Goal: Task Accomplishment & Management: Complete application form

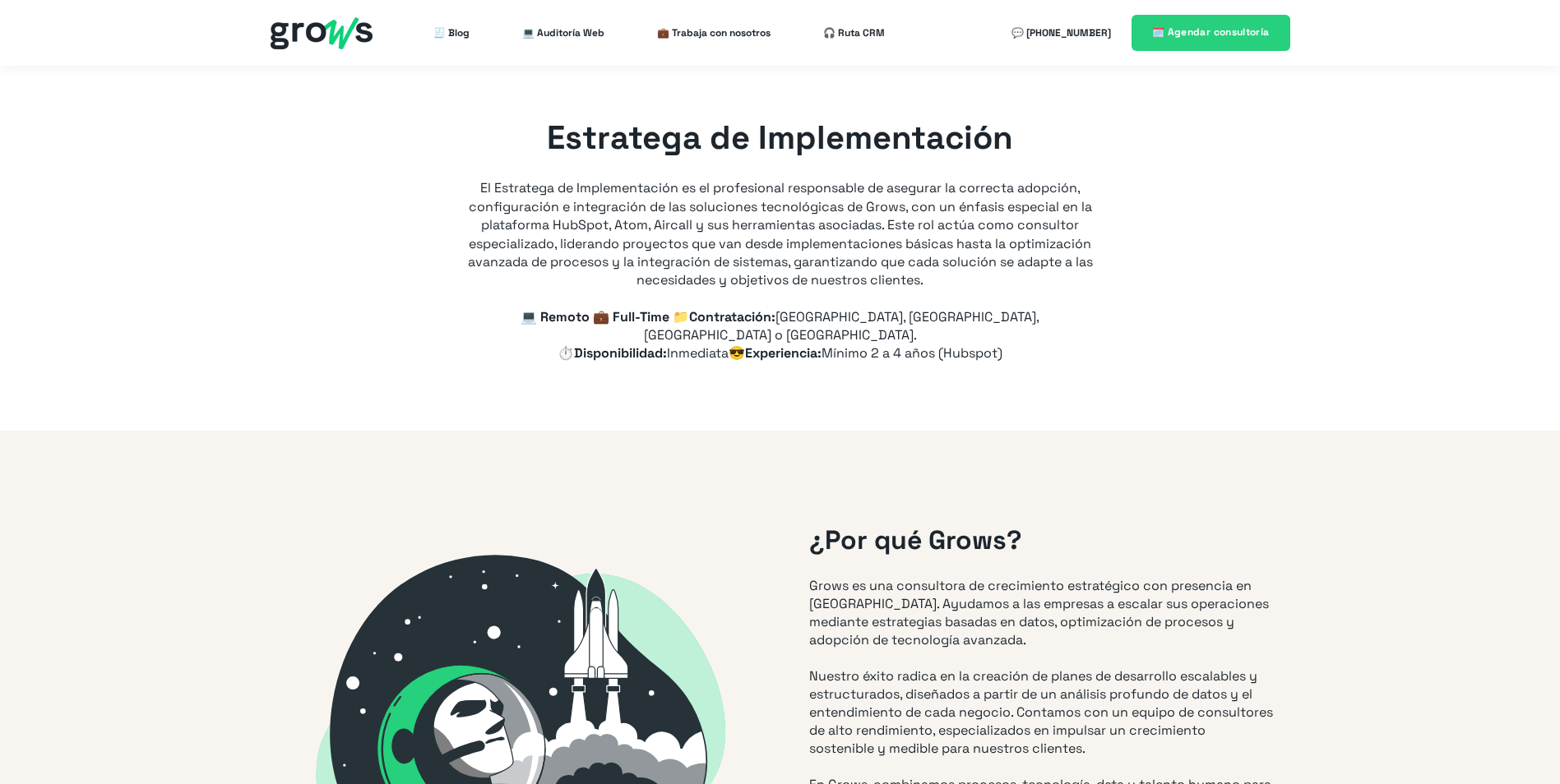
type input "+57"
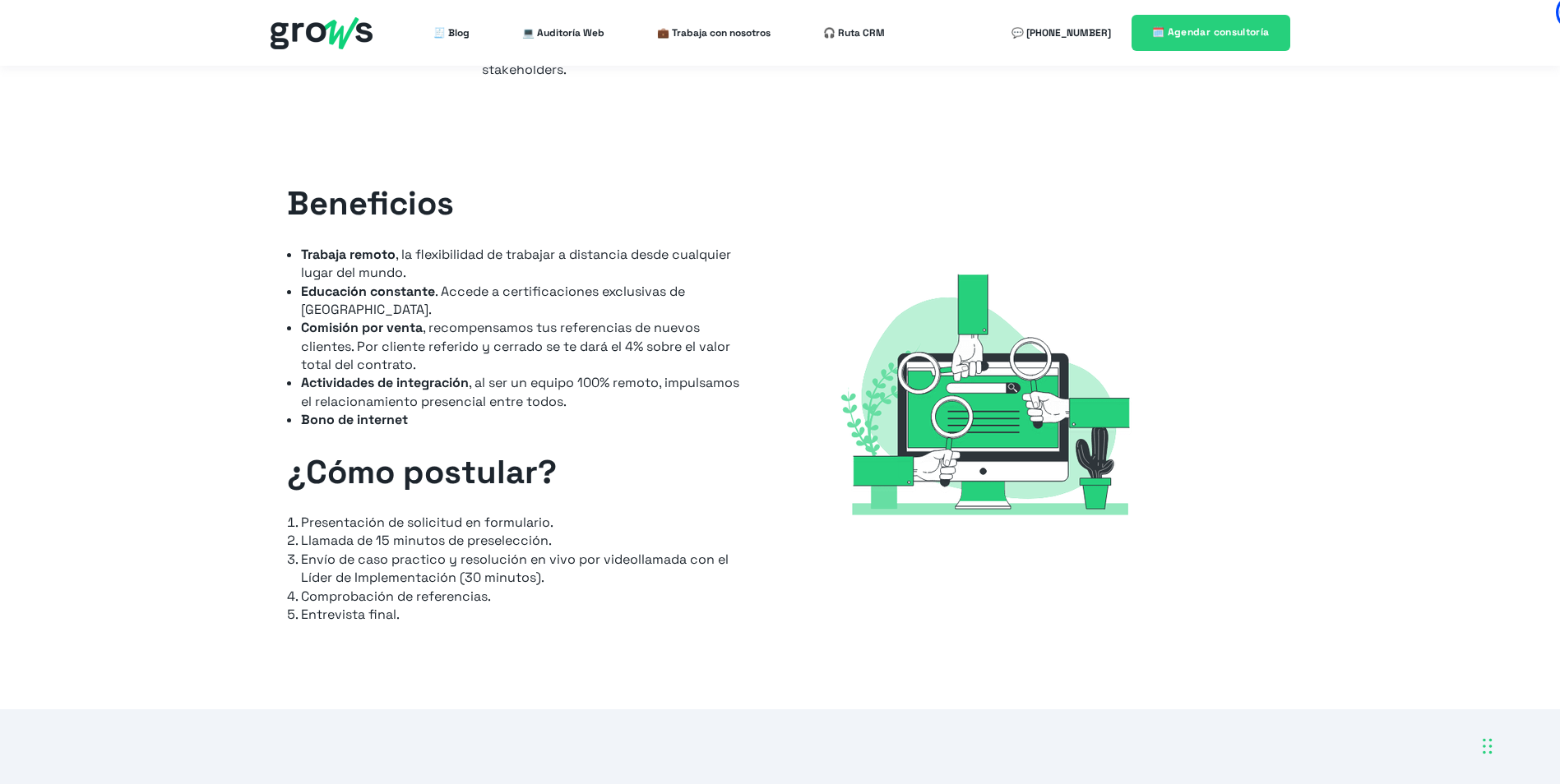
scroll to position [1973, 0]
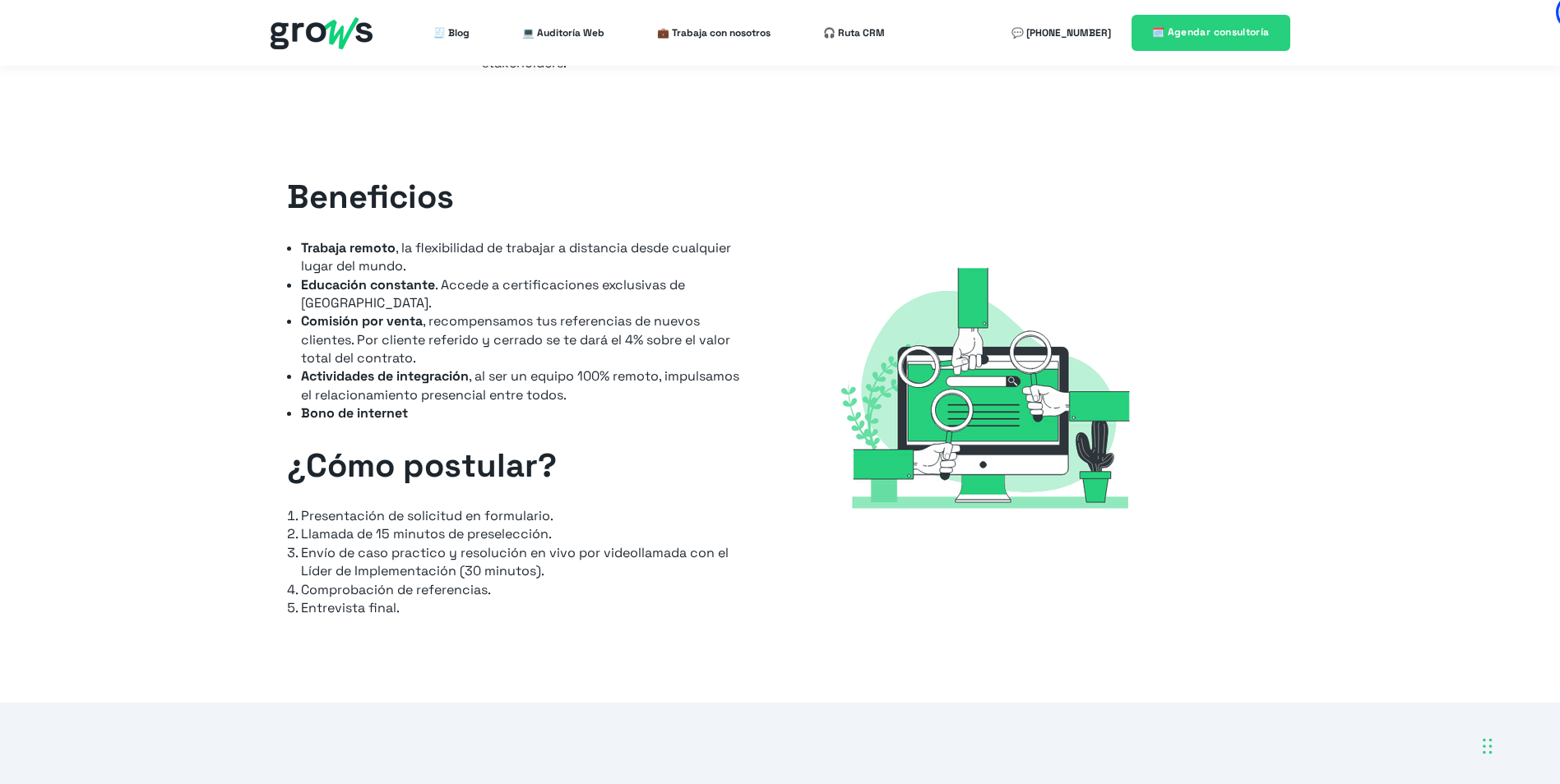
click at [473, 581] on li "Comprobación de referencias." at bounding box center [526, 591] width 450 height 19
drag, startPoint x: 473, startPoint y: 575, endPoint x: 563, endPoint y: 569, distance: 90.2
click at [563, 581] on li "Comprobación de referencias." at bounding box center [526, 591] width 450 height 19
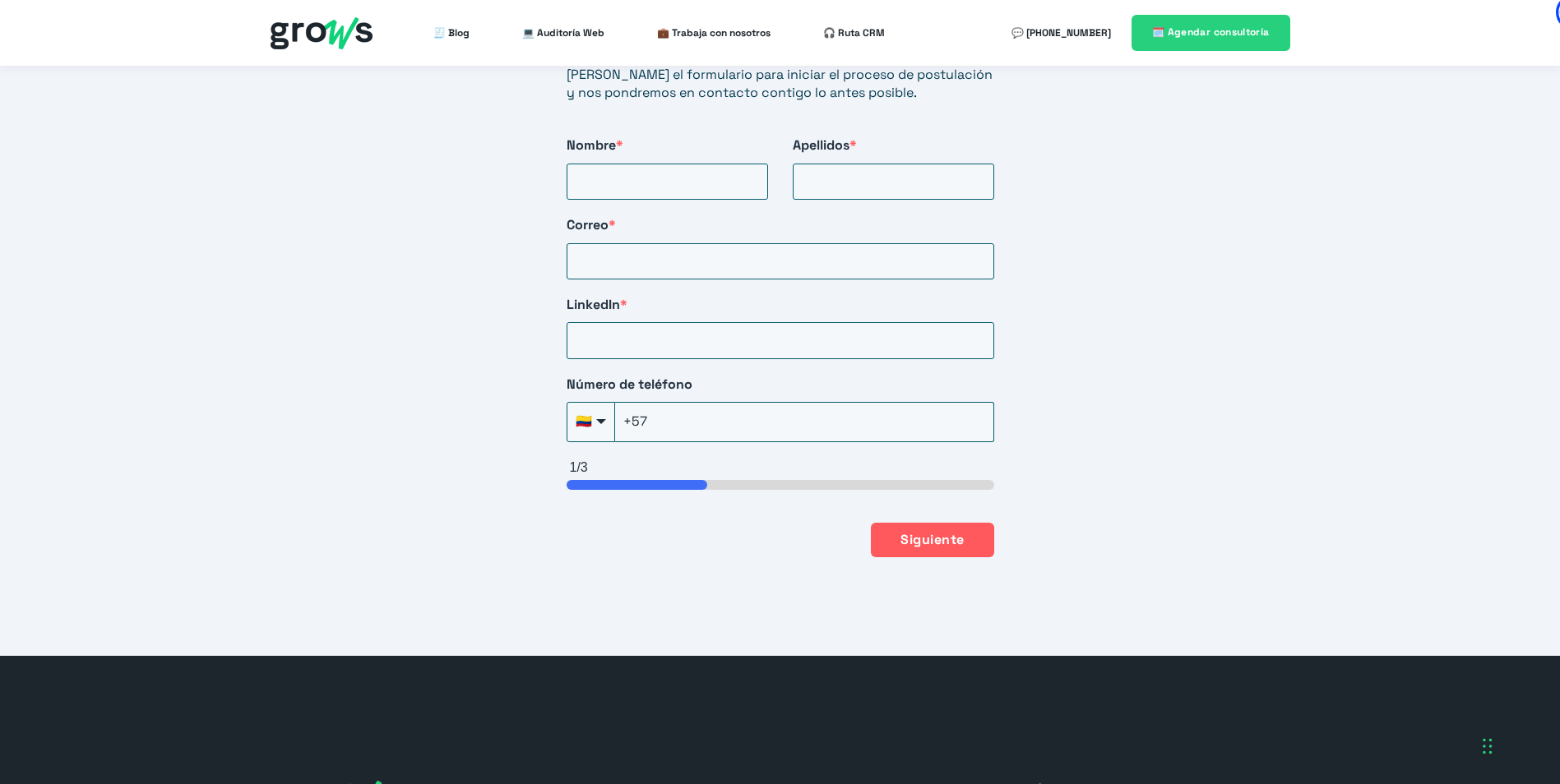
scroll to position [2795, 0]
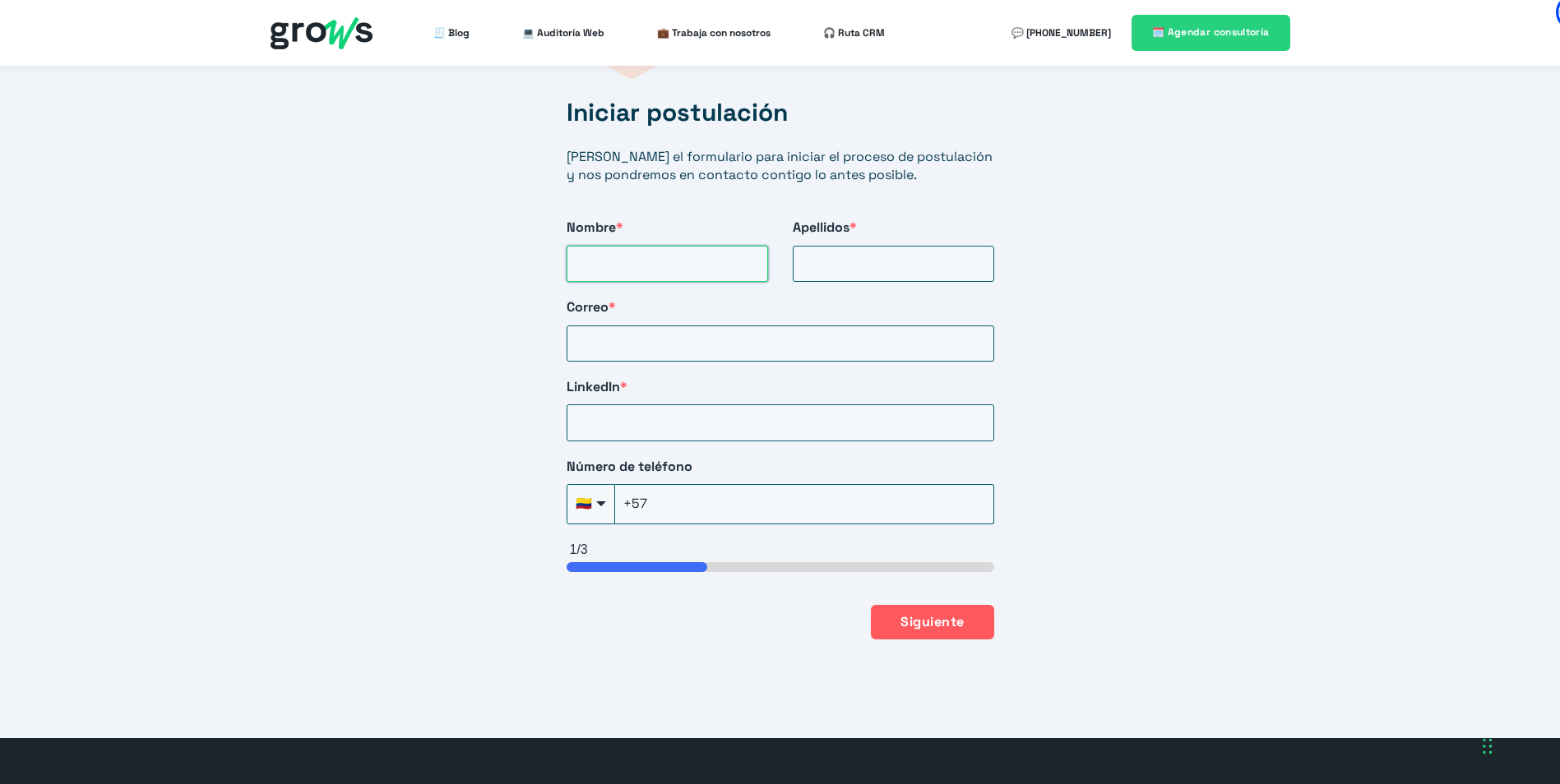
click at [667, 246] on input "Nombre *" at bounding box center [666, 263] width 201 height 36
type input "[PERSON_NAME]"
drag, startPoint x: 757, startPoint y: 321, endPoint x: 528, endPoint y: 325, distance: 229.0
click at [531, 325] on div "Iniciar postulación [PERSON_NAME] el formulario para iniciar el proceso de post…" at bounding box center [780, 309] width 1560 height 856
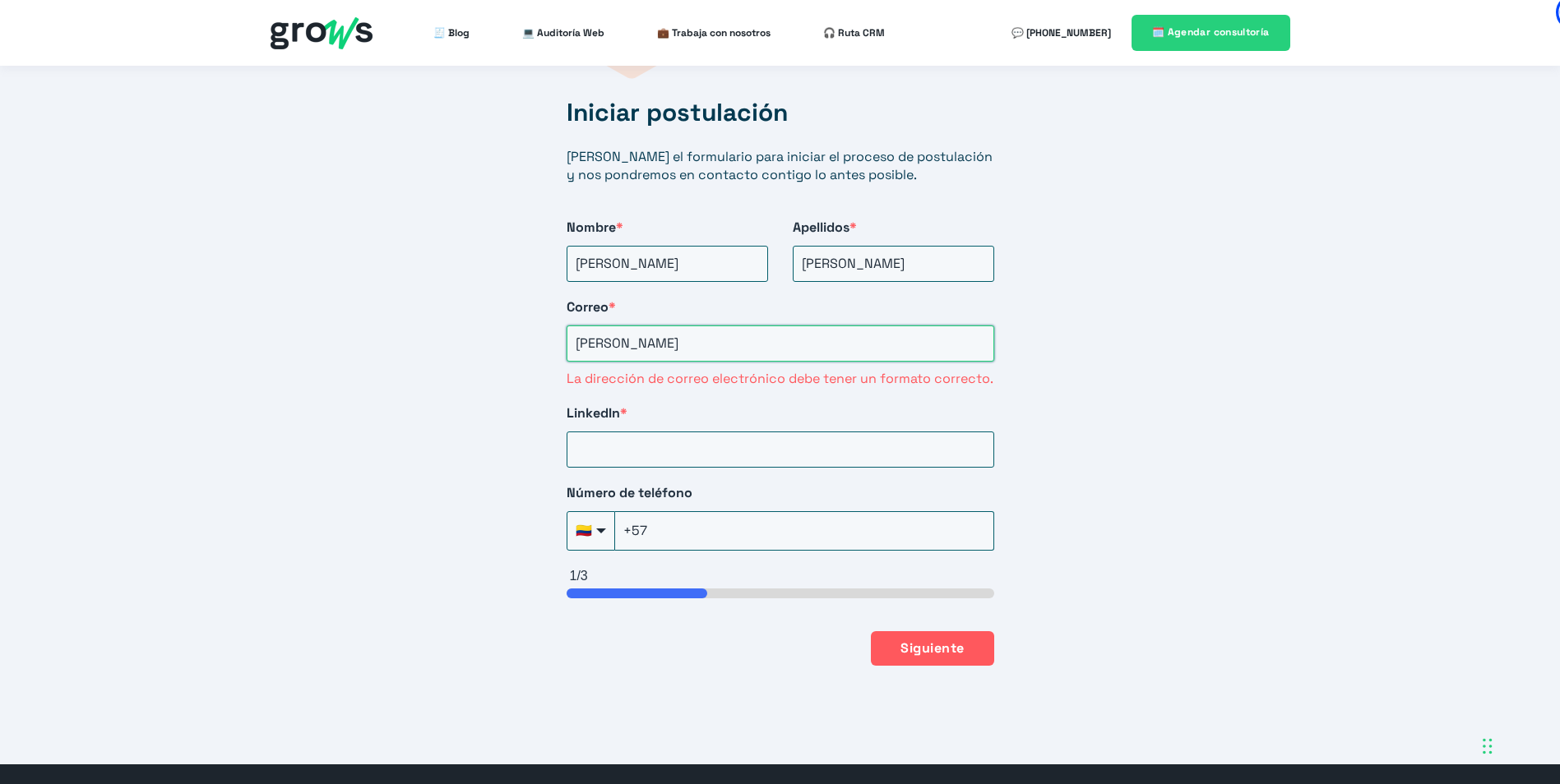
type input "[PERSON_NAME][DOMAIN_NAME][EMAIL_ADDRESS][DOMAIN_NAME]"
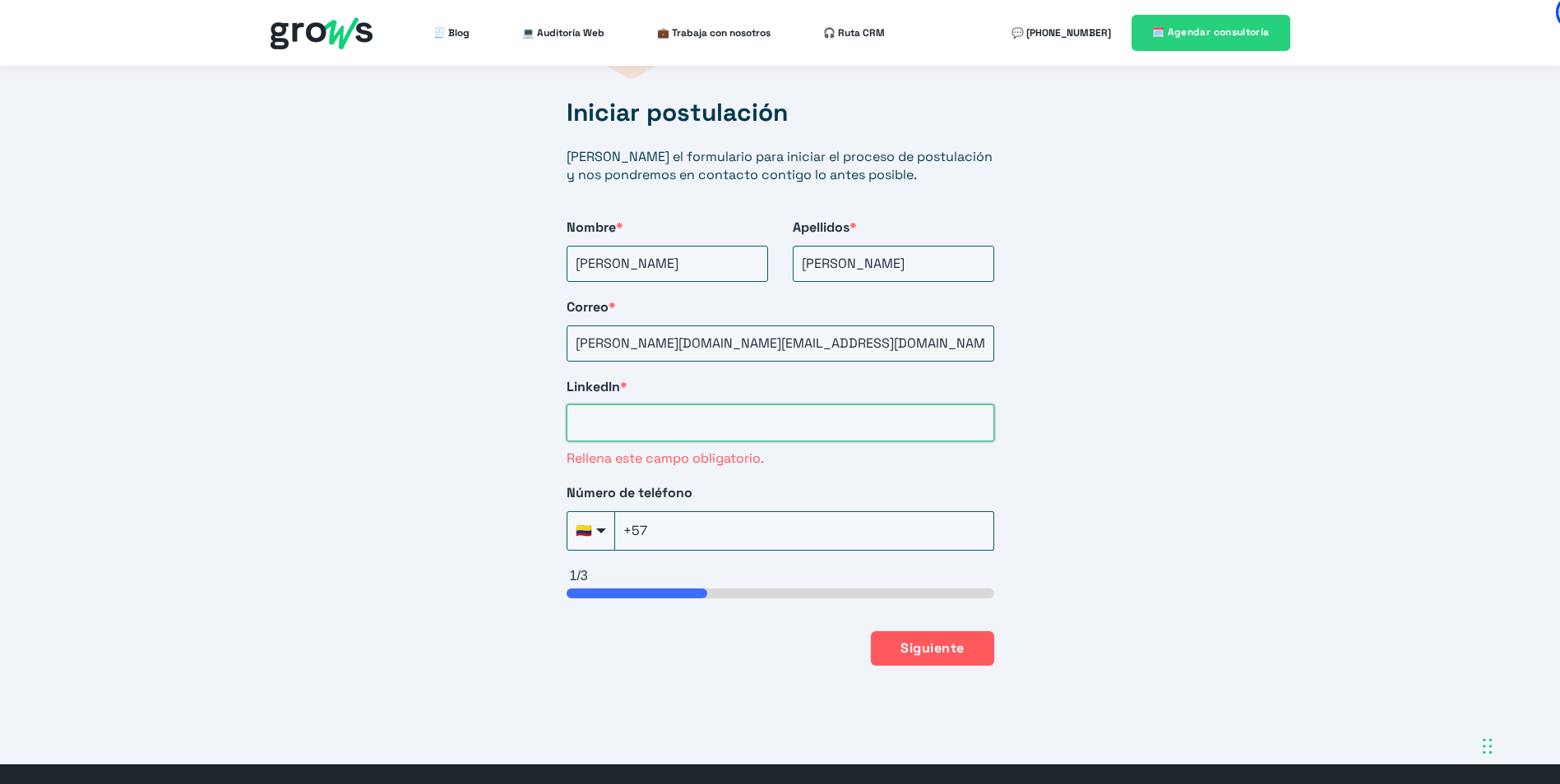
paste input "[DOMAIN_NAME][URL]"
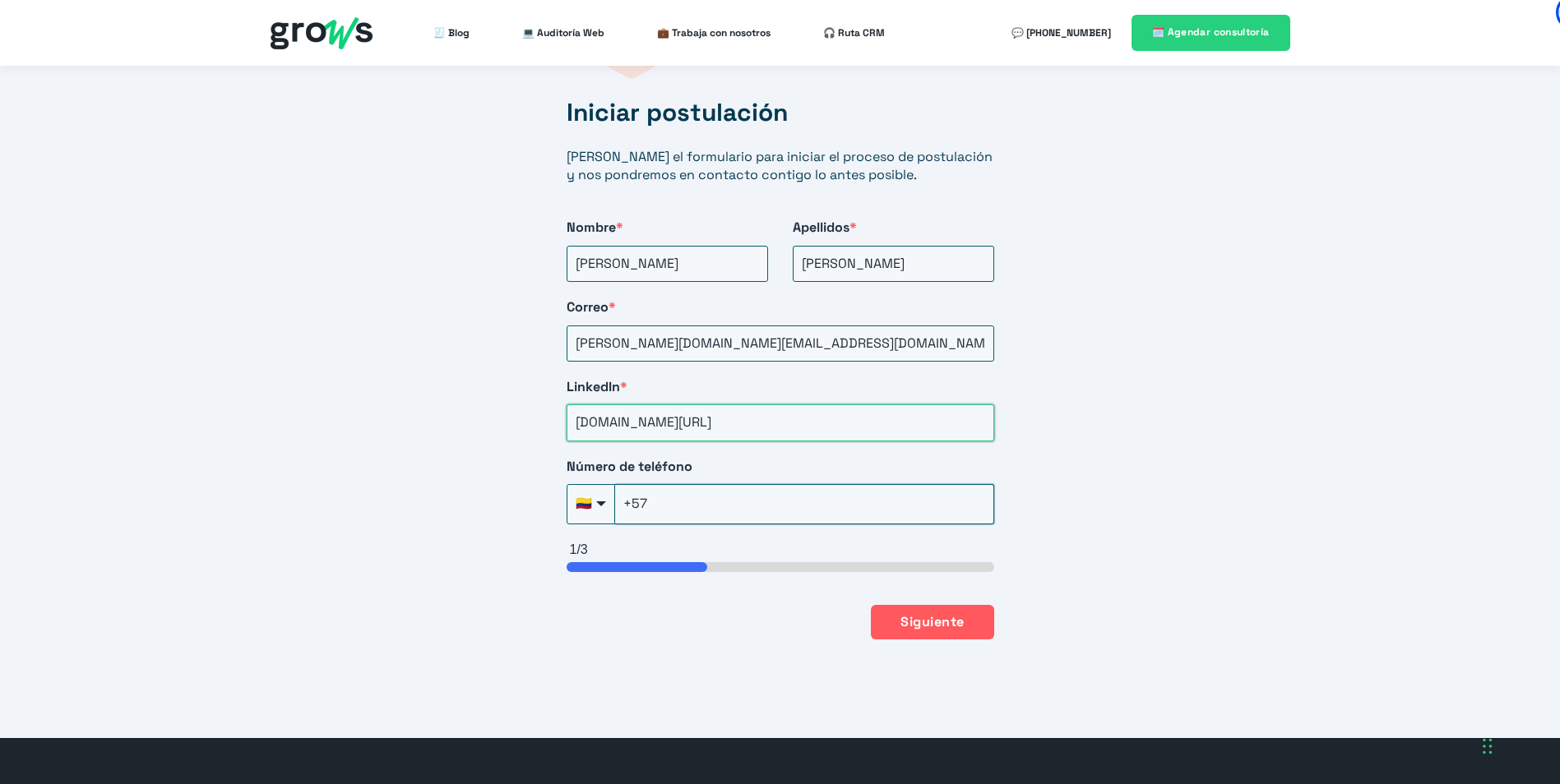
type input "[DOMAIN_NAME][URL]"
click at [813, 485] on input "+57" at bounding box center [804, 504] width 379 height 40
type input "[PHONE_NUMBER]"
click at [920, 604] on button "Siguiente" at bounding box center [932, 621] width 123 height 34
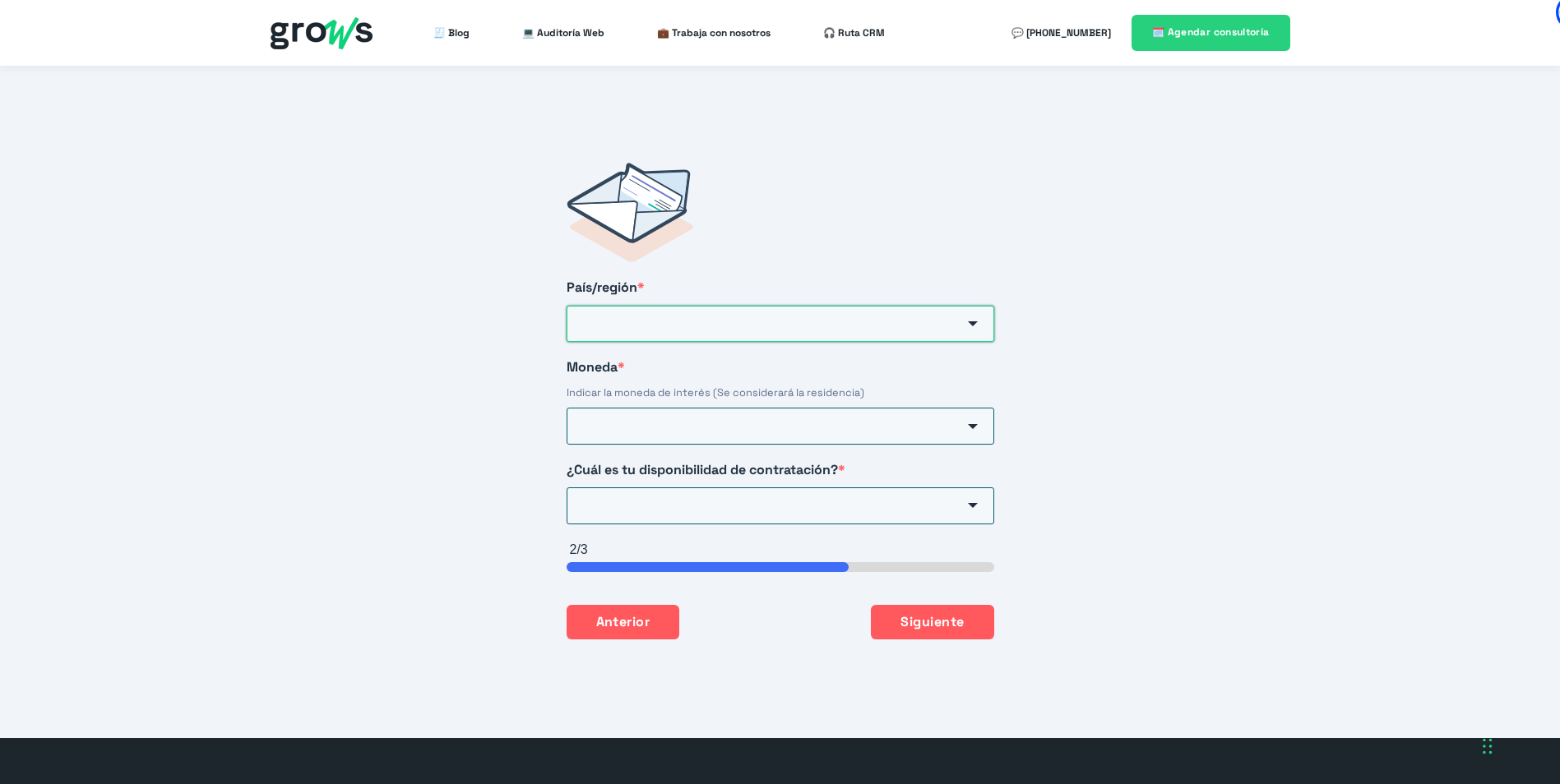
click at [893, 306] on input "País/región *" at bounding box center [780, 324] width 427 height 36
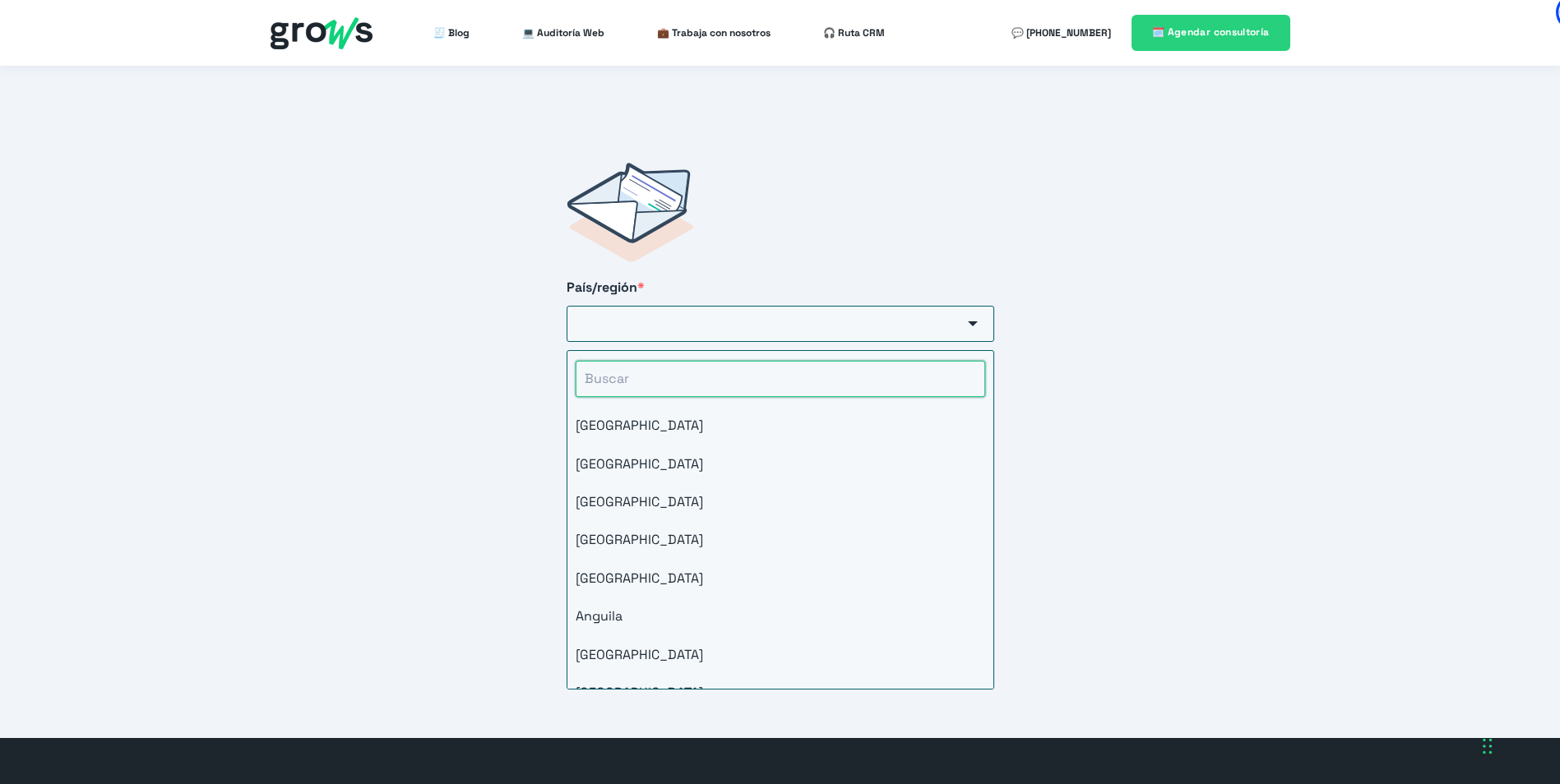
click at [915, 361] on input "HubSpot Form" at bounding box center [780, 379] width 410 height 36
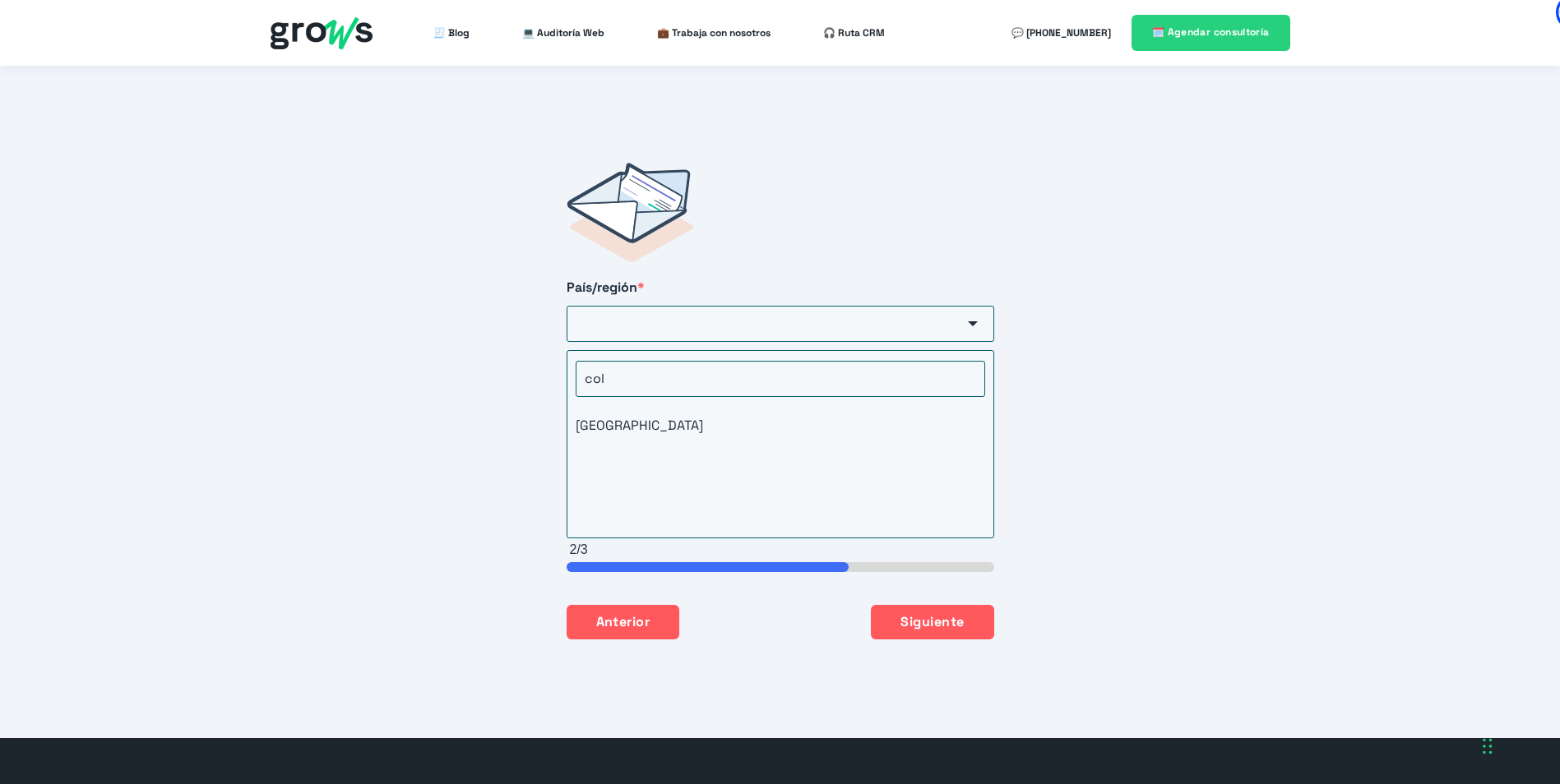
click at [921, 385] on div "País/región * col [GEOGRAPHIC_DATA] Moneda * Indicar la moneda de interés (Se c…" at bounding box center [780, 400] width 493 height 542
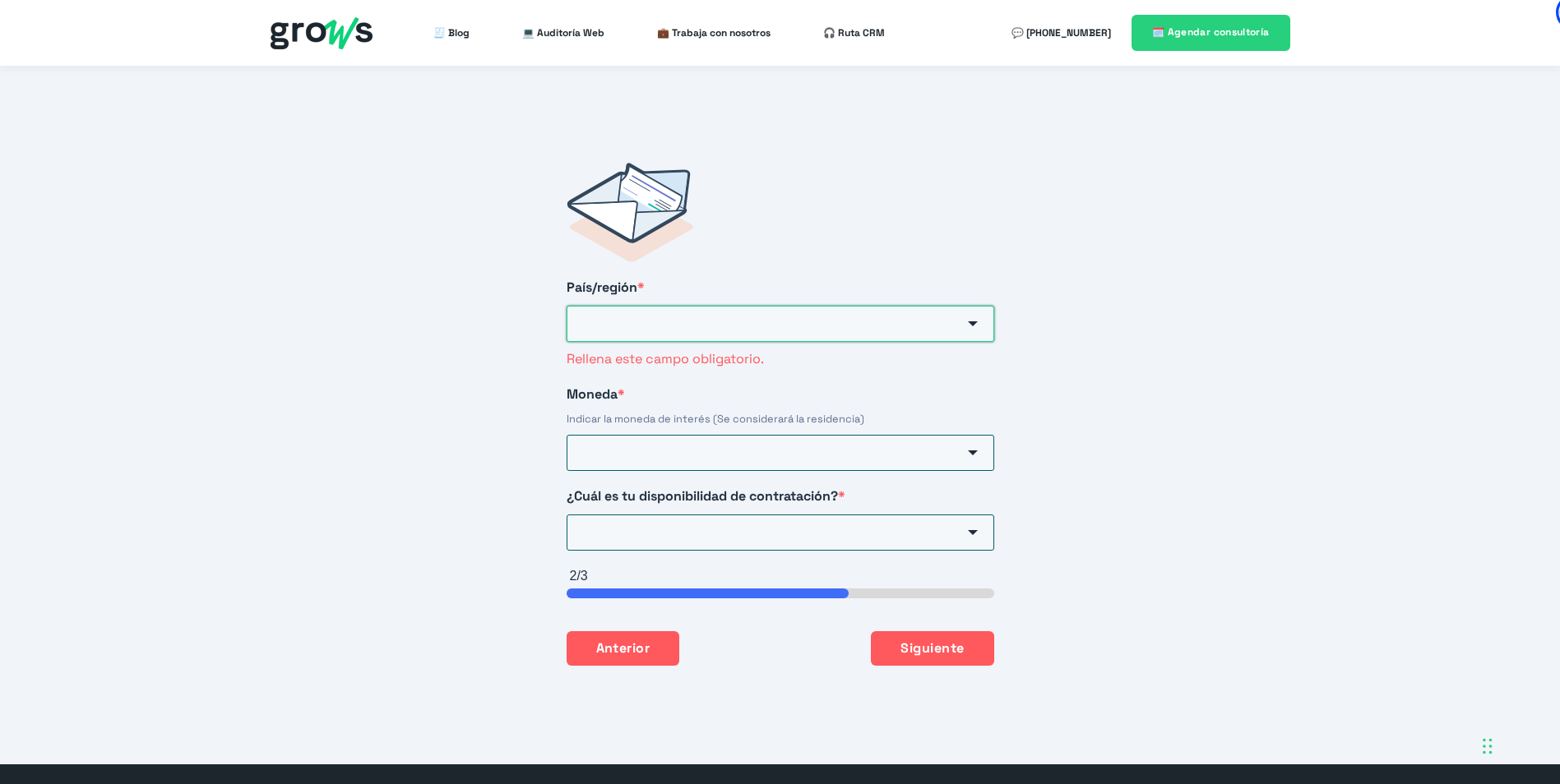
click at [782, 310] on input "País/región *" at bounding box center [780, 324] width 427 height 36
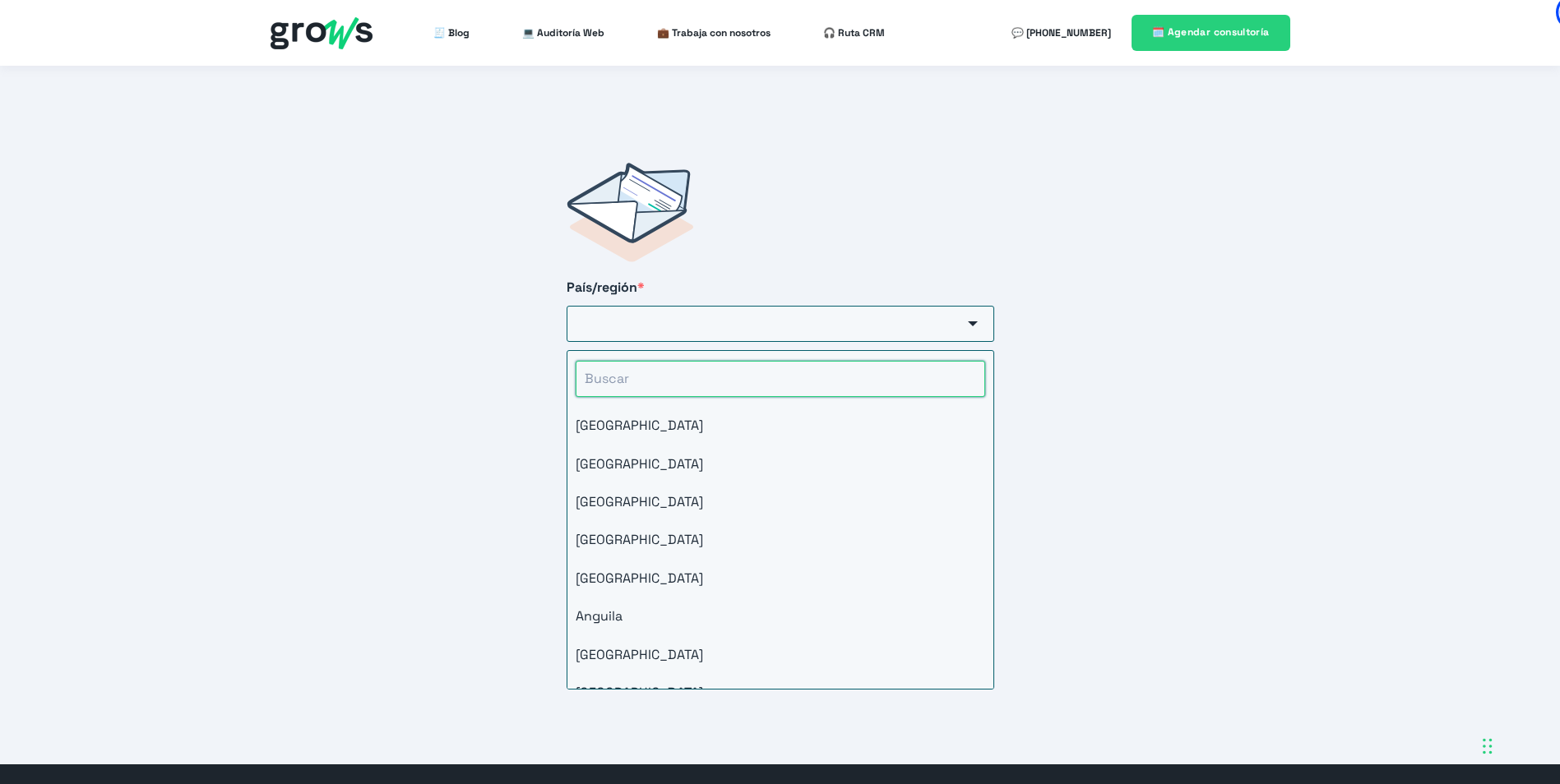
click at [767, 366] on input "HubSpot Form" at bounding box center [780, 379] width 410 height 36
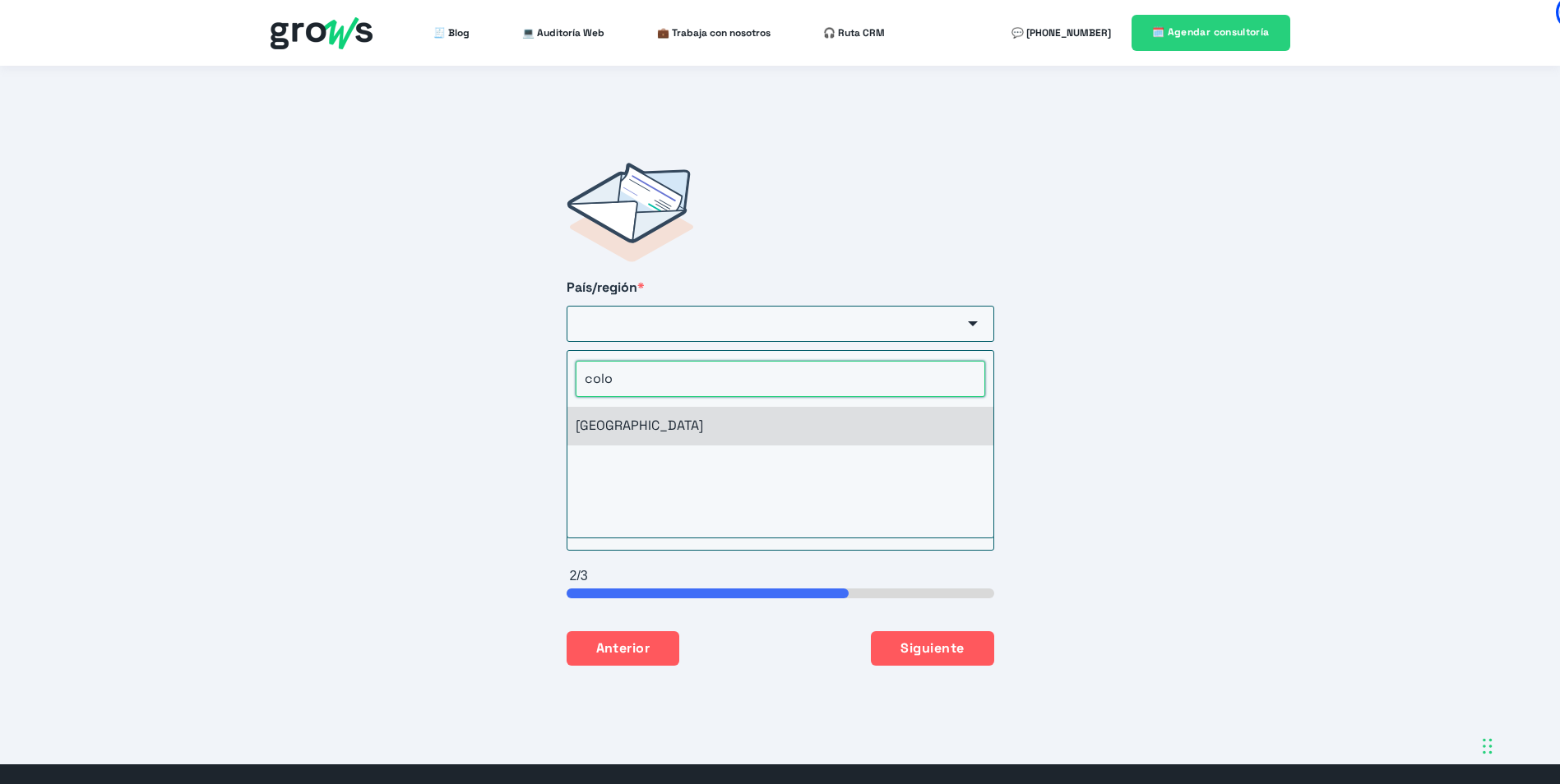
type input "colo"
click at [735, 407] on li "[GEOGRAPHIC_DATA]" at bounding box center [780, 426] width 426 height 38
type input "[GEOGRAPHIC_DATA]"
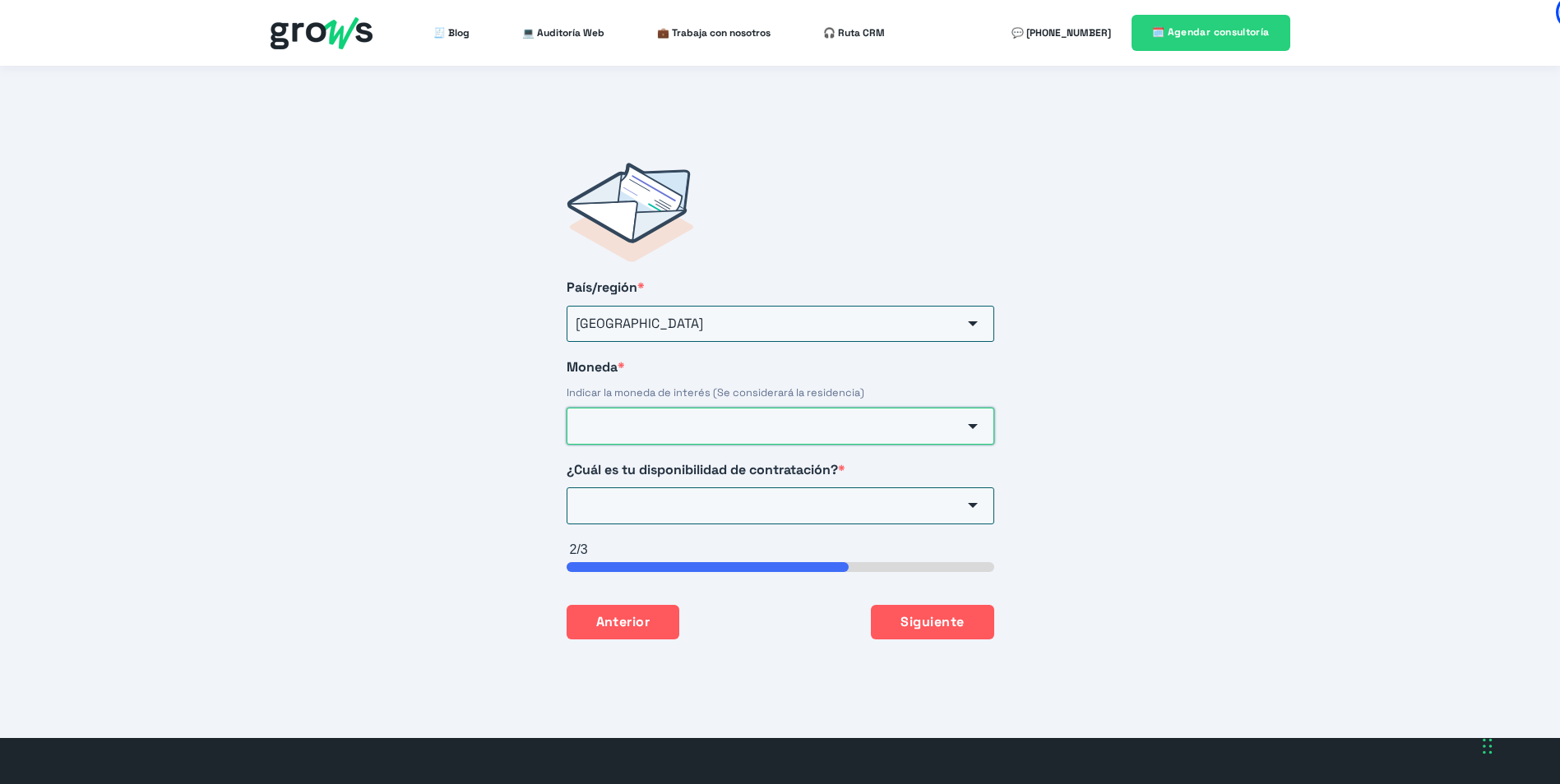
click at [735, 408] on input "Moneda *" at bounding box center [780, 426] width 427 height 36
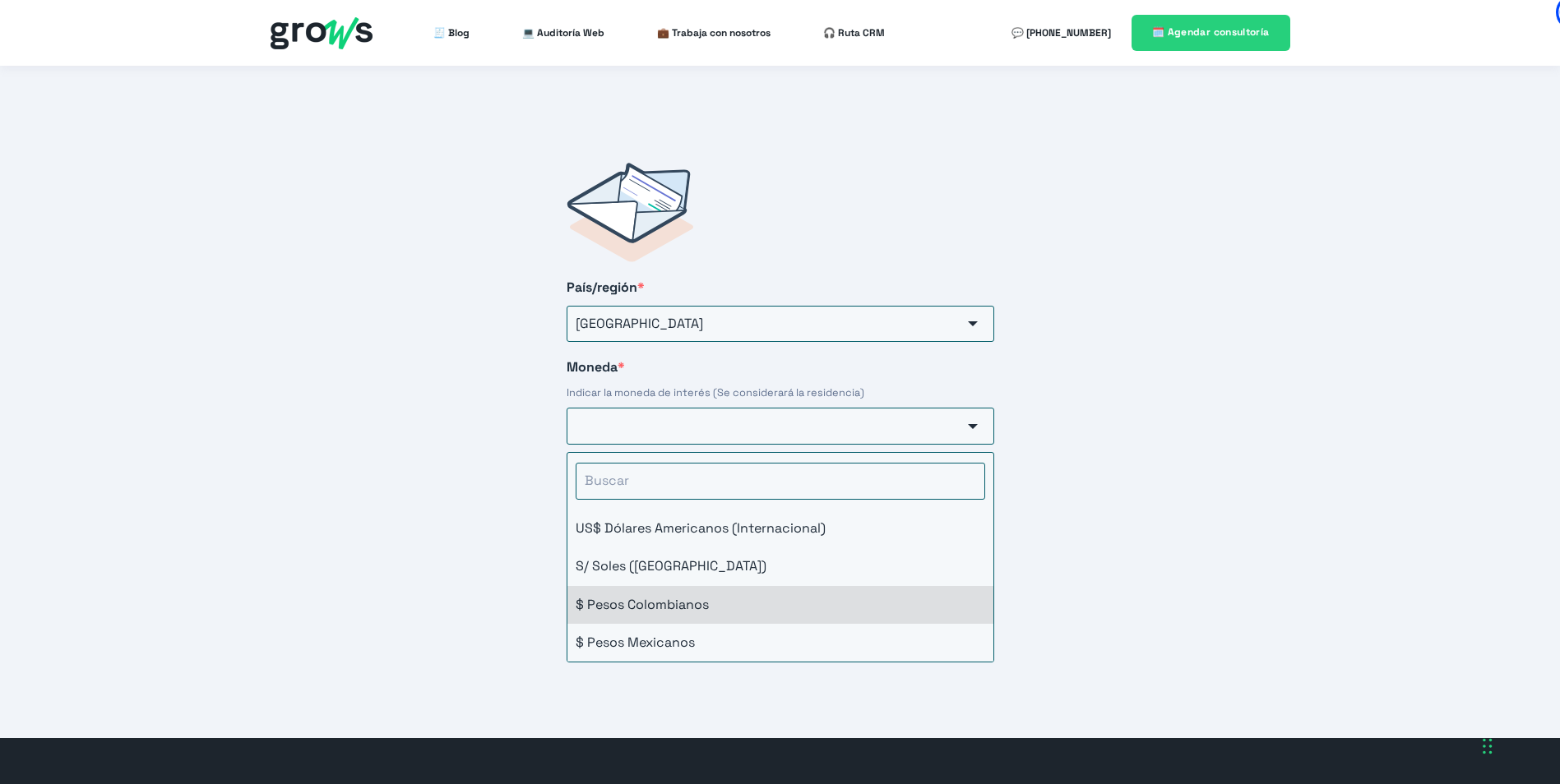
click at [793, 586] on li "$ Pesos Colombianos" at bounding box center [780, 605] width 426 height 38
type input "$ Pesos Colombianos"
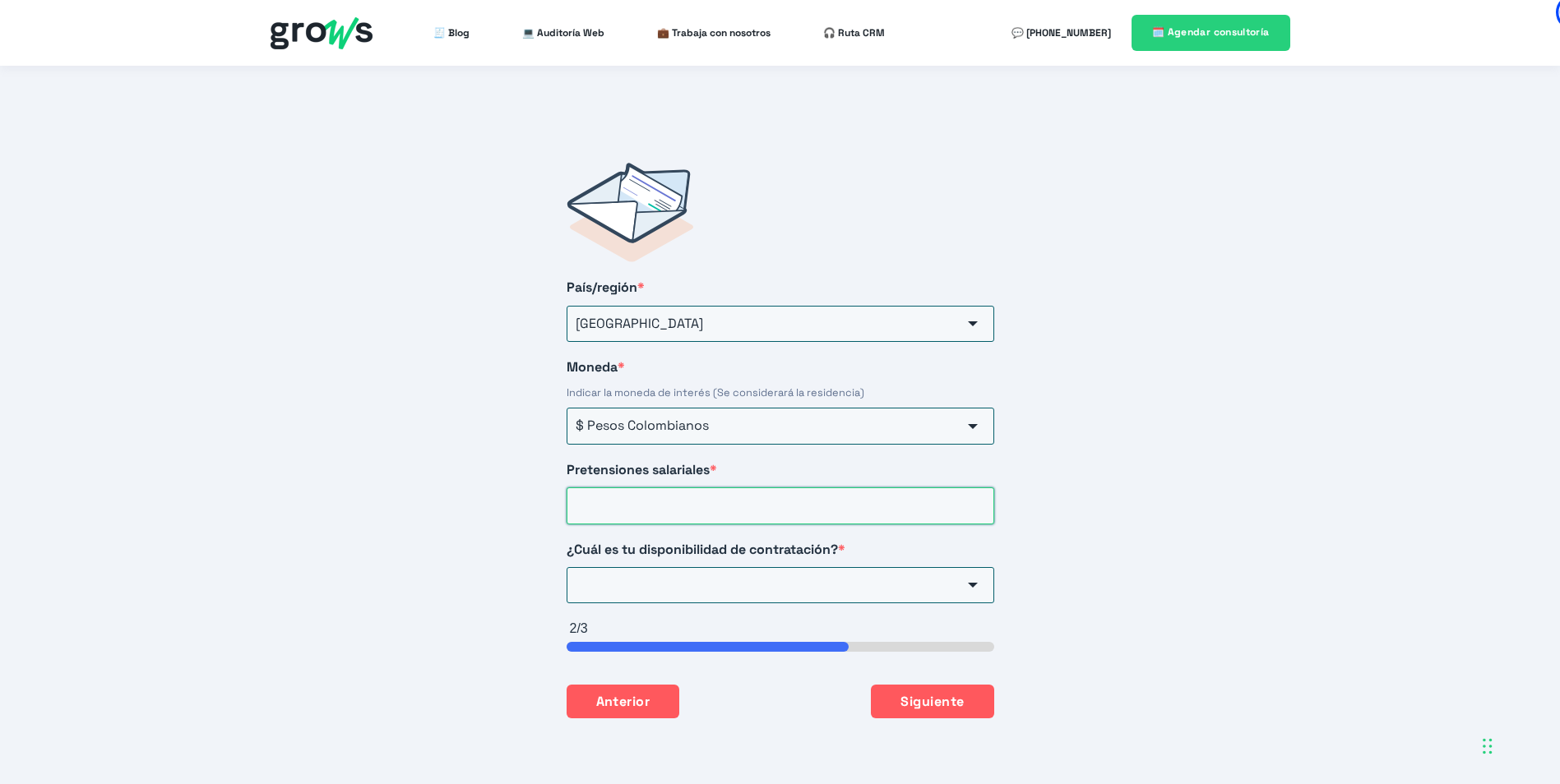
click at [737, 488] on input "Pretensiones salariales *" at bounding box center [780, 506] width 427 height 36
type input "6000000"
click at [841, 567] on input "¿Cuál es tu disponibilidad de contratación? *" at bounding box center [780, 585] width 427 height 36
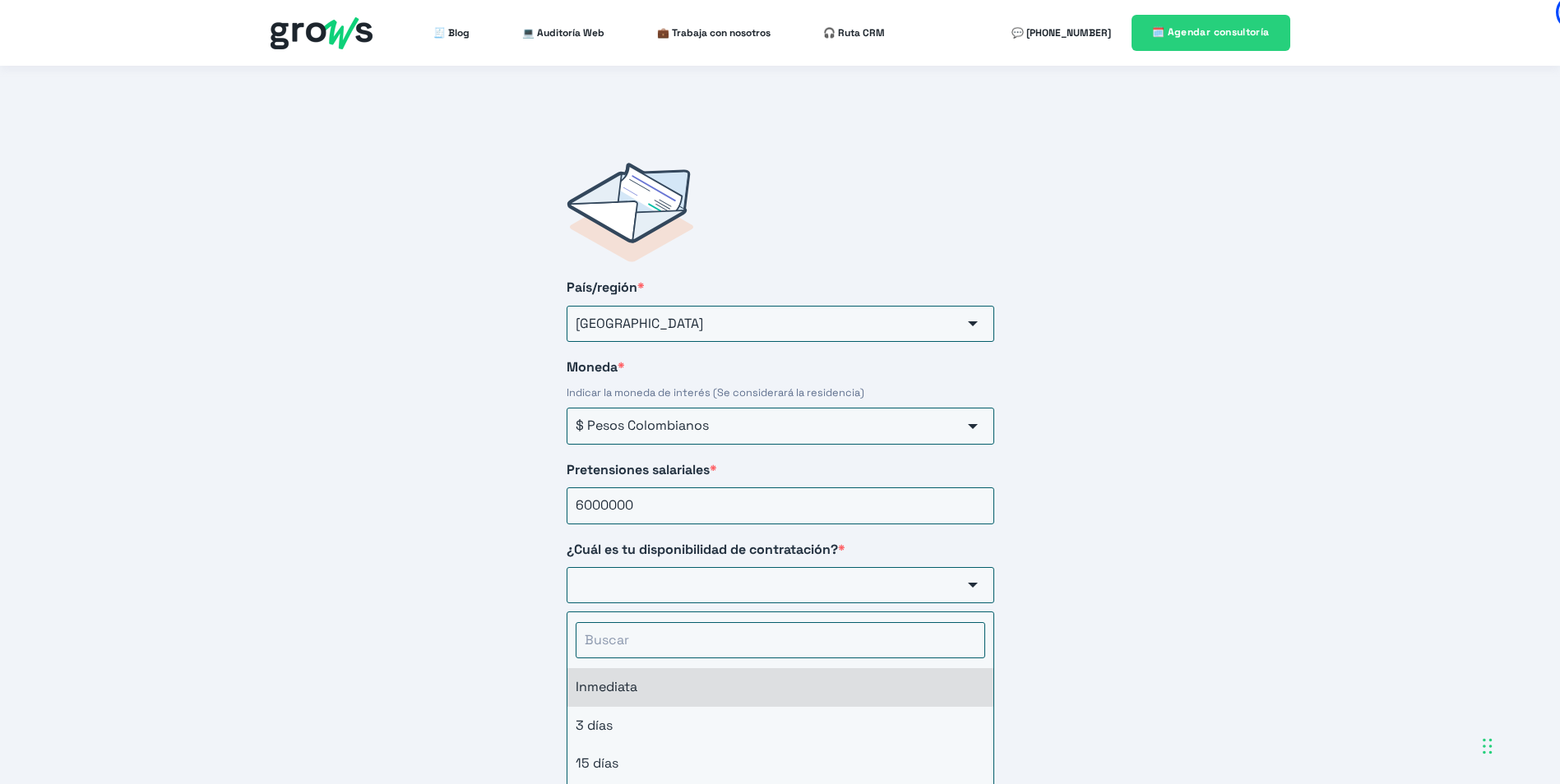
click at [791, 669] on li "Inmediata" at bounding box center [780, 687] width 426 height 38
type input "Inmediata"
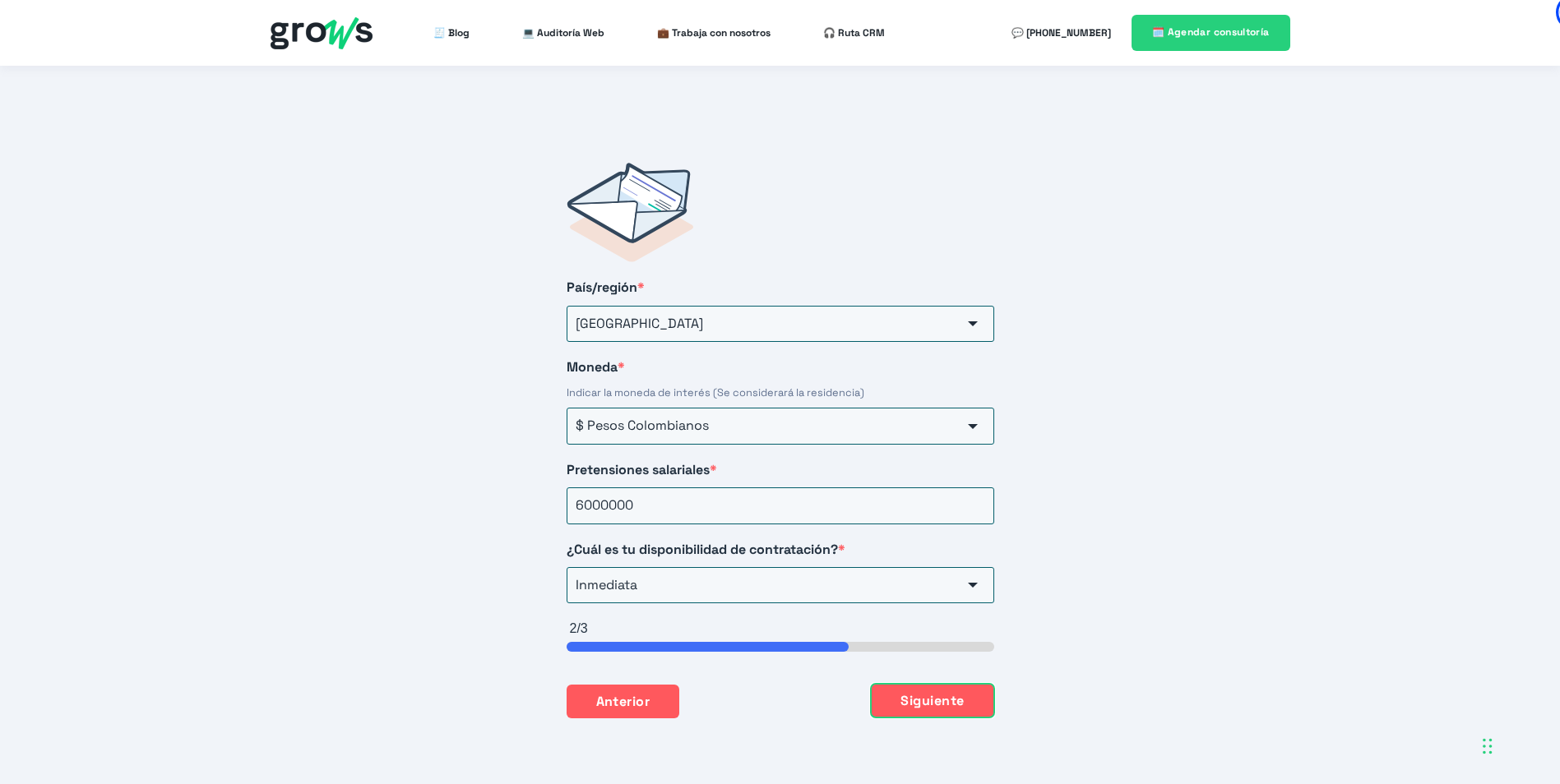
click at [952, 684] on button "Siguiente" at bounding box center [932, 701] width 123 height 34
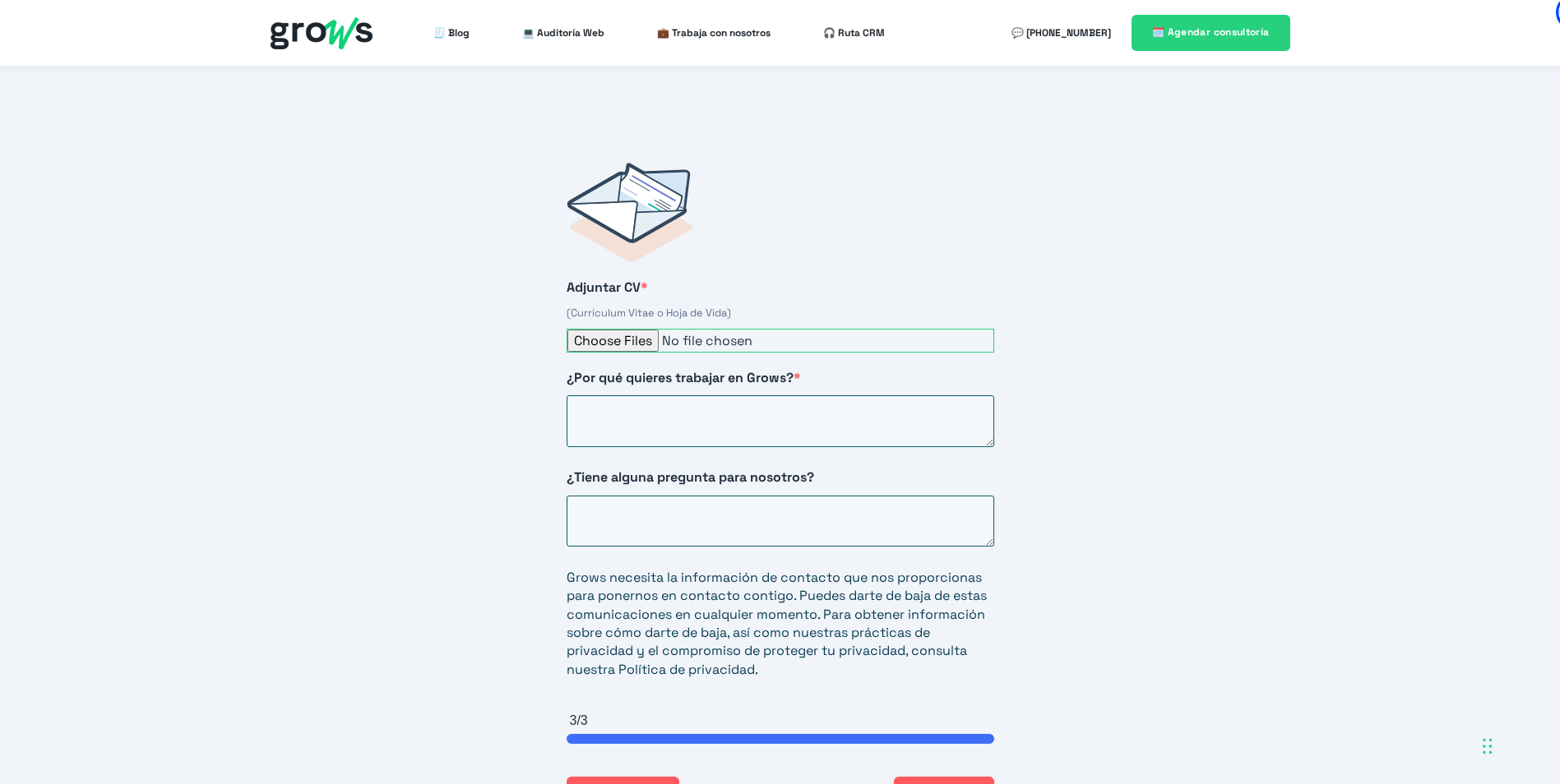
click at [650, 329] on input "Adjuntar CV *" at bounding box center [780, 341] width 427 height 24
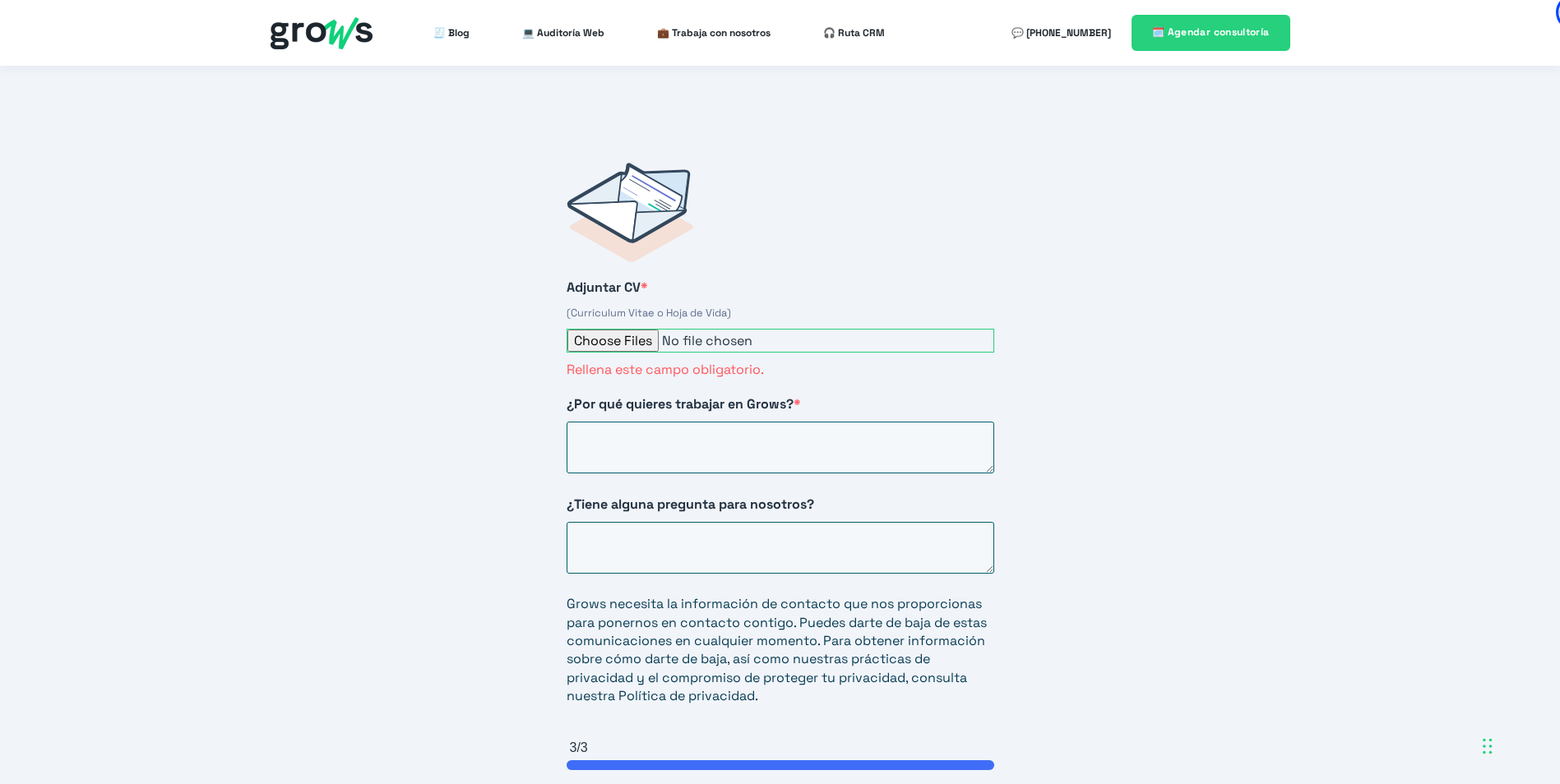
type input "C:\fakepath\[PERSON_NAME] (7) 0825.pdf"
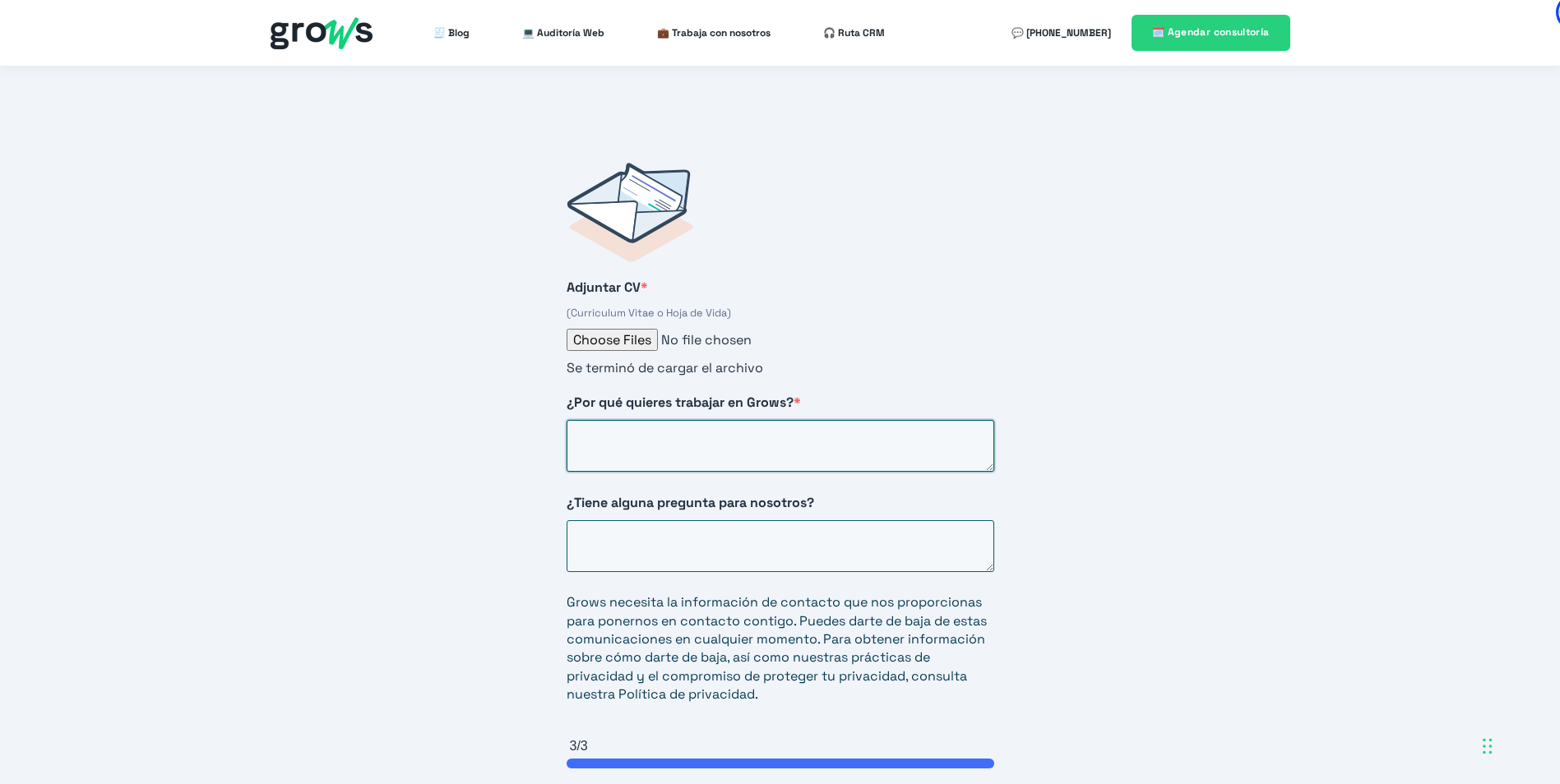
click at [777, 424] on textarea "¿Por qué quieres trabajar en Grows? *" at bounding box center [780, 446] width 427 height 52
click at [704, 431] on textarea "Es" at bounding box center [780, 446] width 427 height 52
drag, startPoint x: 708, startPoint y: 428, endPoint x: 717, endPoint y: 427, distance: 9.1
type textarea "Es el tipo de empresa que busco para desarrollarme profesionalmente, dado el am…"
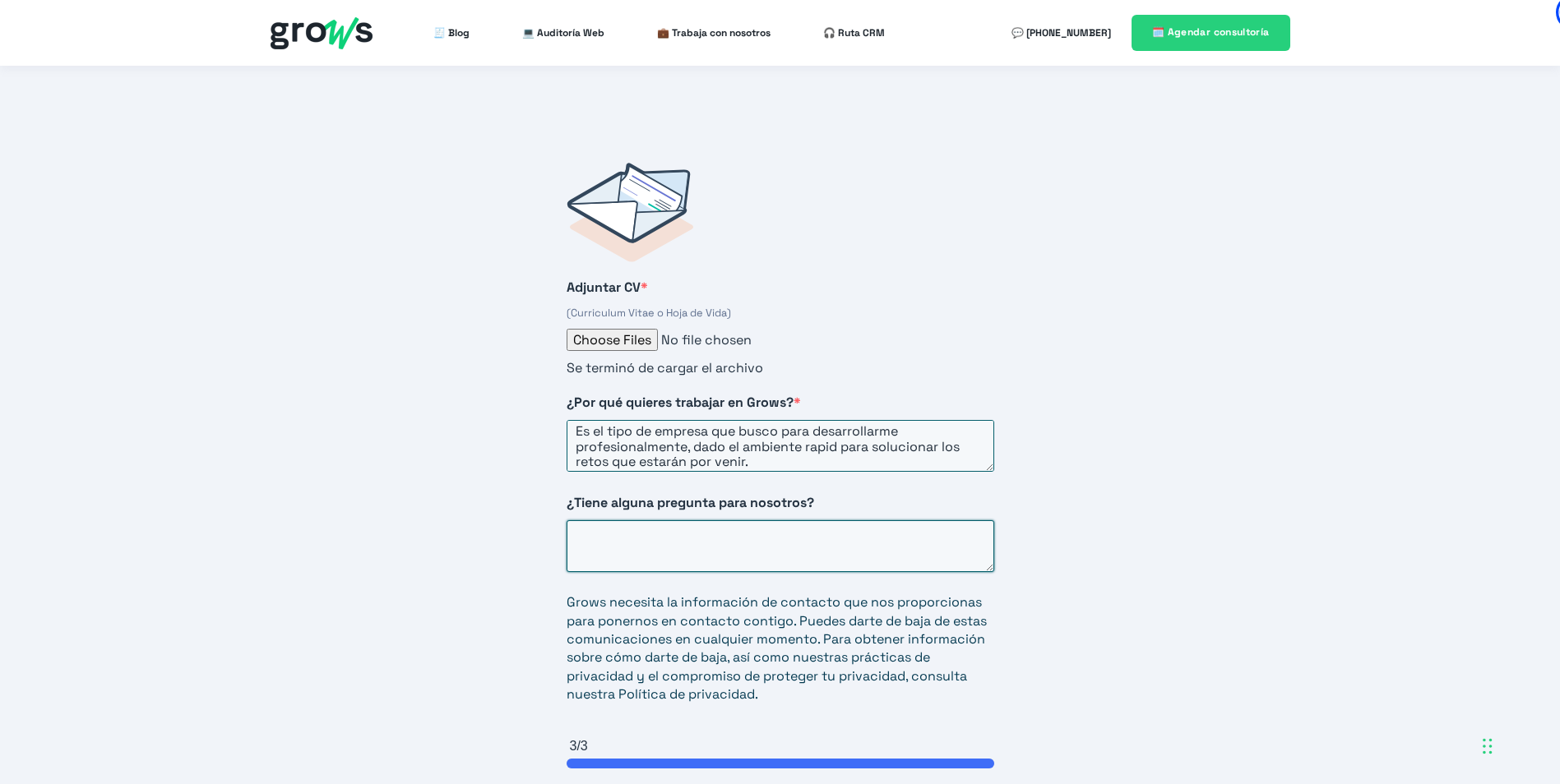
click at [700, 533] on textarea "¿Tiene alguna pregunta para nosotros?" at bounding box center [780, 547] width 427 height 52
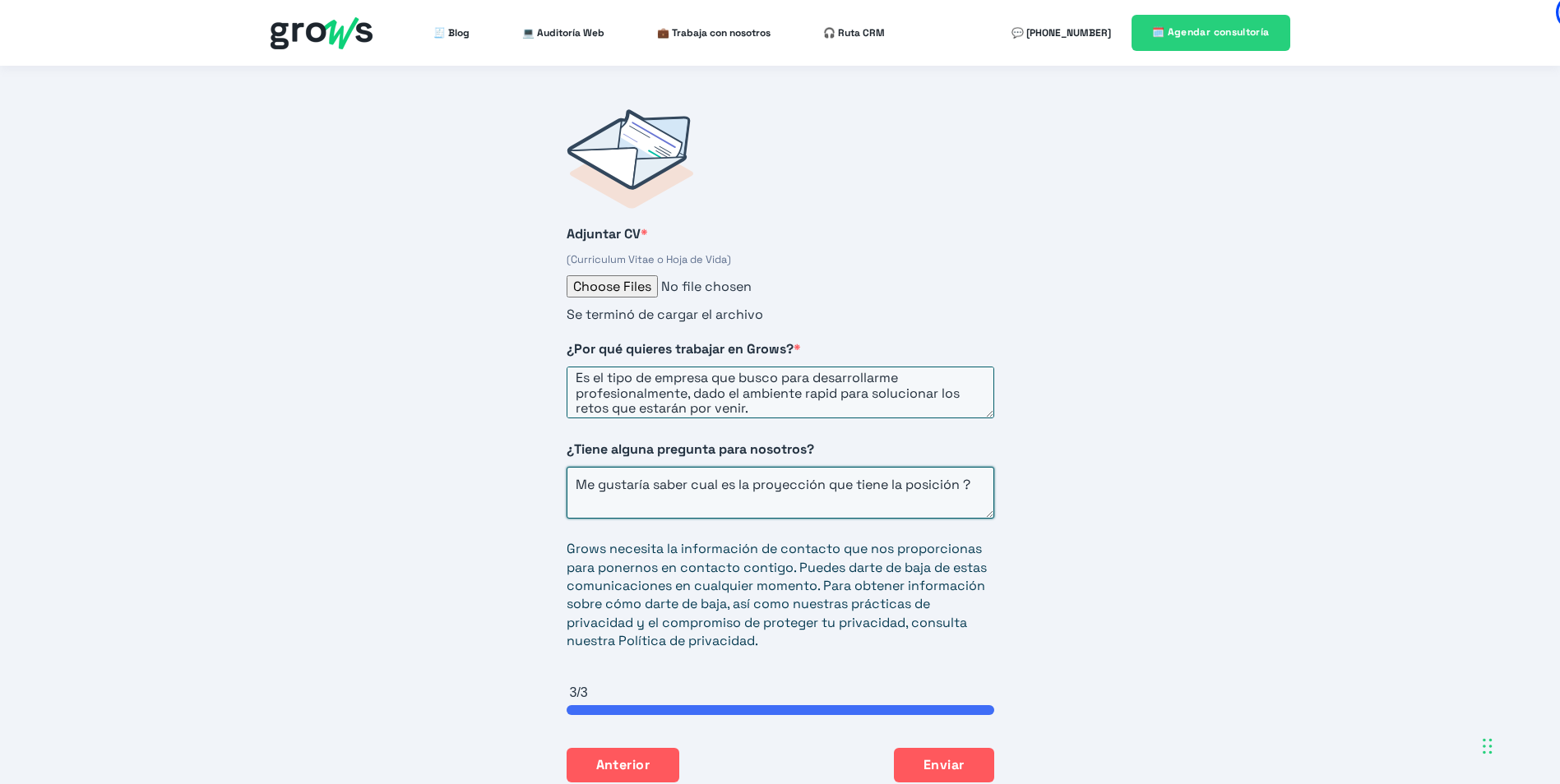
scroll to position [2776, 0]
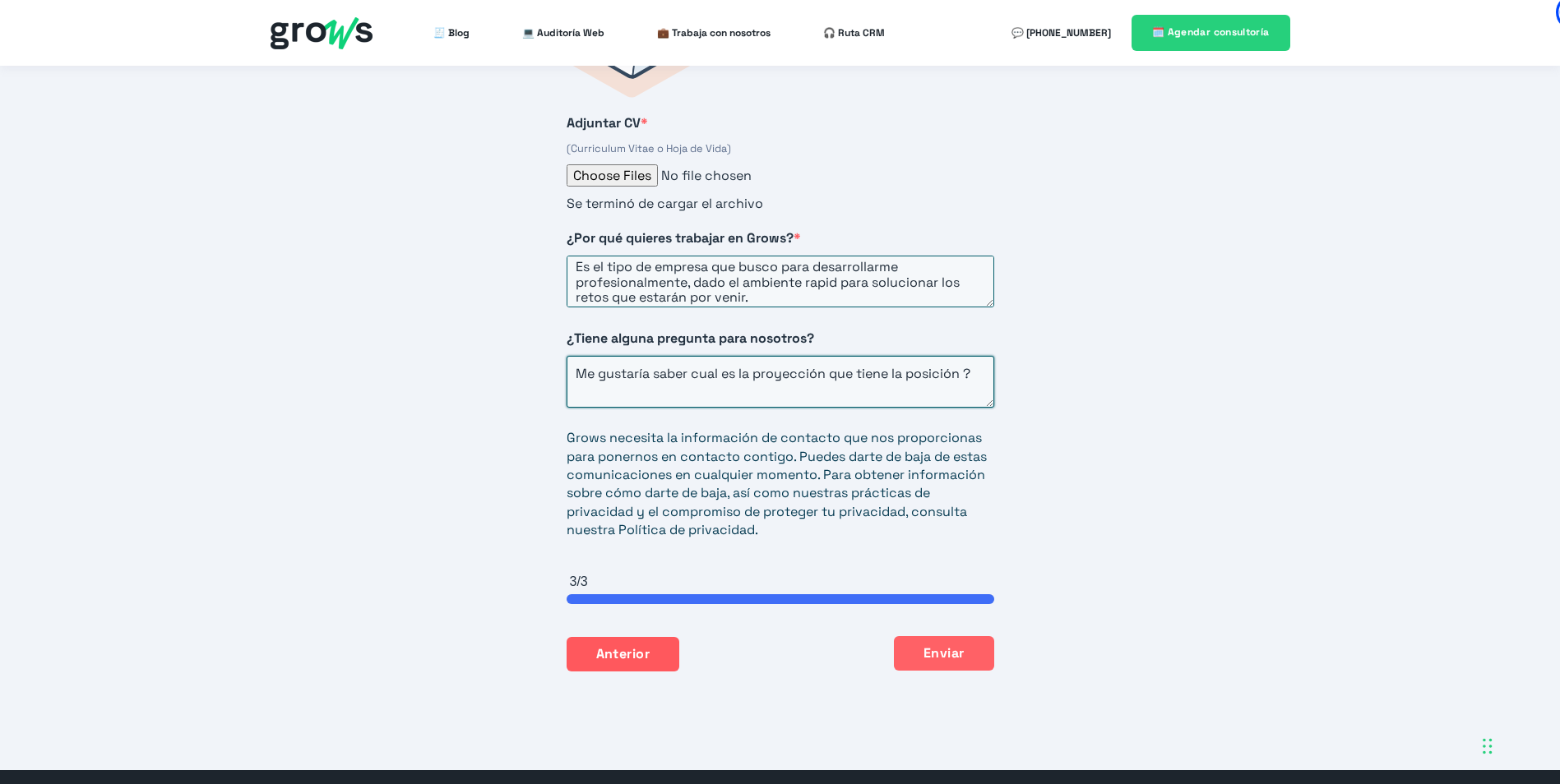
type textarea "Me gustaría saber cual es la proyección que tiene la posición ?"
click at [951, 645] on button "Enviar" at bounding box center [943, 653] width 100 height 34
